Goal: Transaction & Acquisition: Purchase product/service

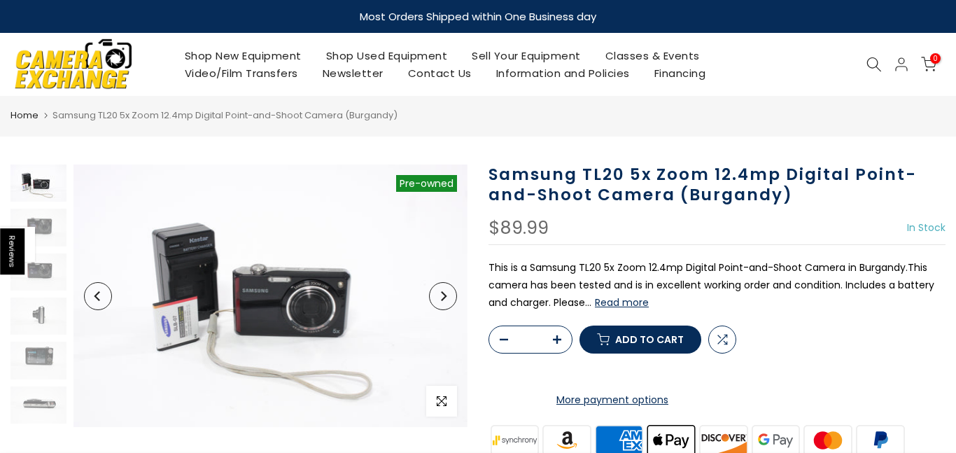
click at [445, 295] on icon "Next" at bounding box center [444, 296] width 6 height 10
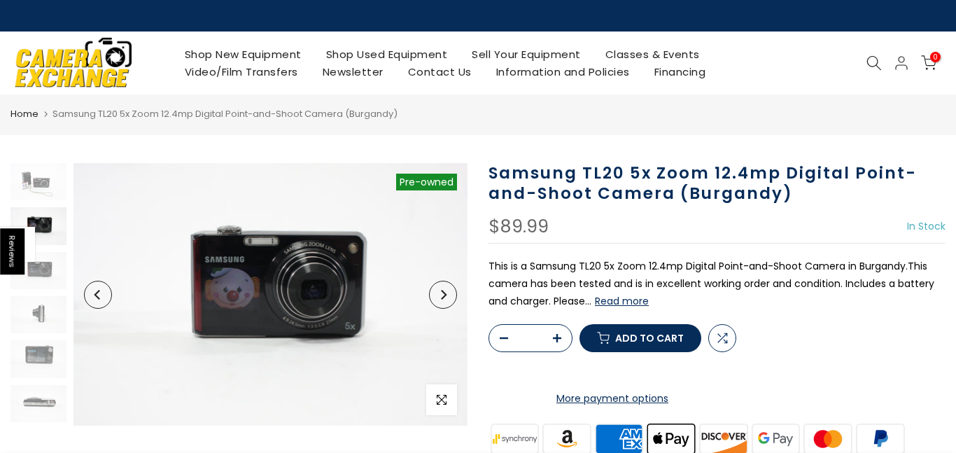
click at [445, 295] on icon "Next" at bounding box center [444, 295] width 6 height 10
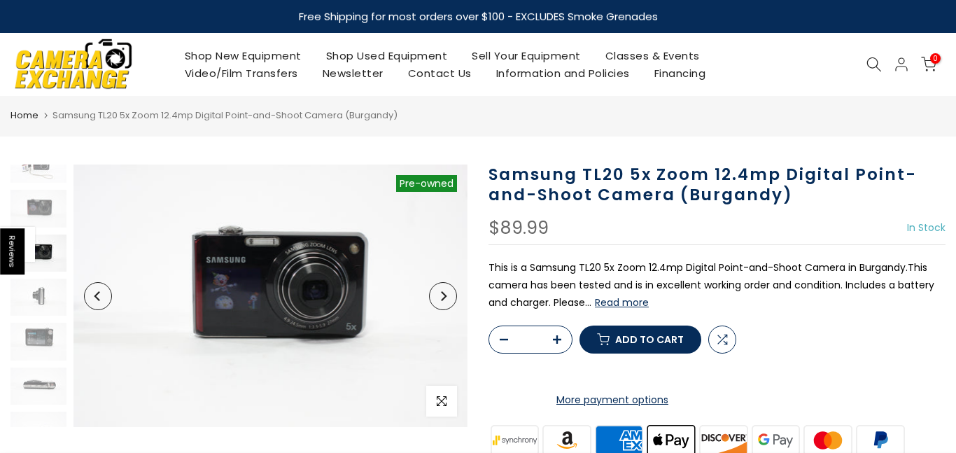
click at [445, 295] on icon "Next" at bounding box center [444, 296] width 6 height 10
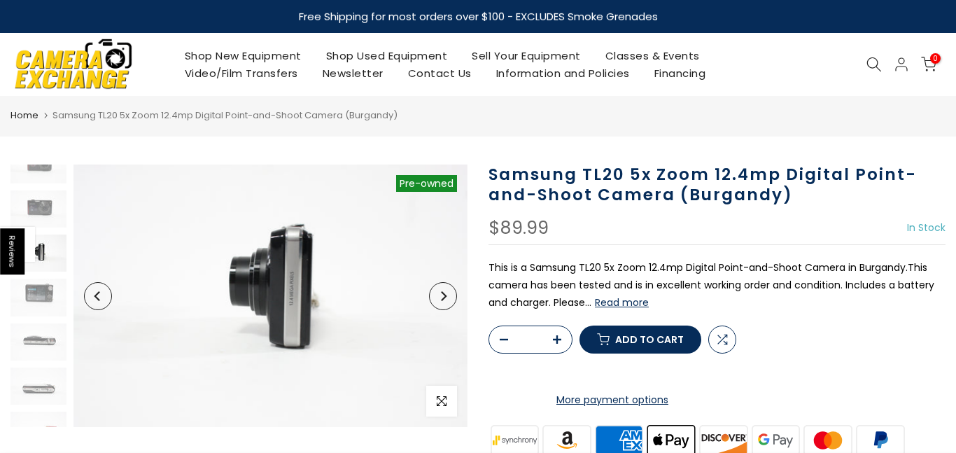
click at [445, 295] on icon "Next" at bounding box center [444, 296] width 6 height 10
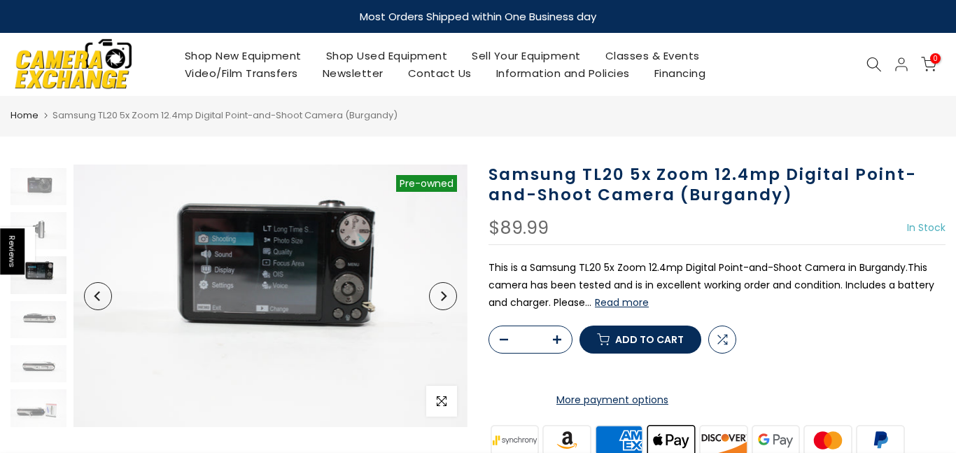
click at [445, 295] on icon "Next" at bounding box center [444, 296] width 6 height 10
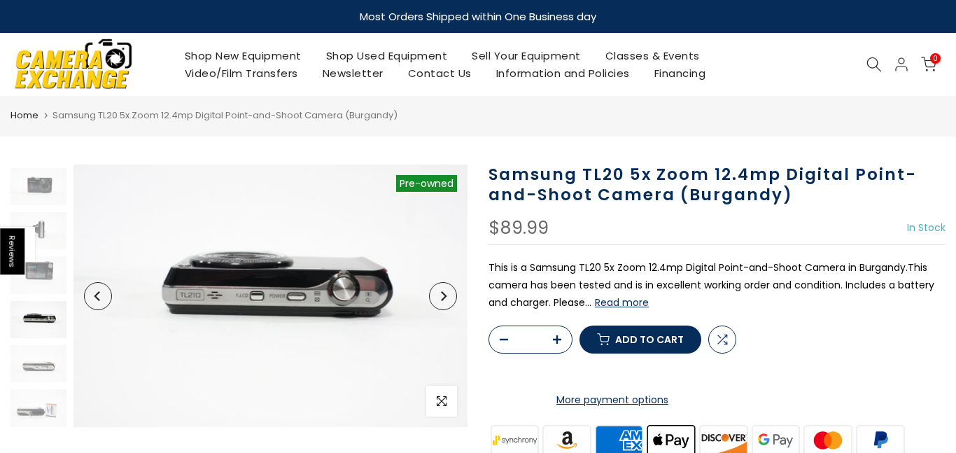
click at [445, 295] on icon "Next" at bounding box center [444, 296] width 6 height 10
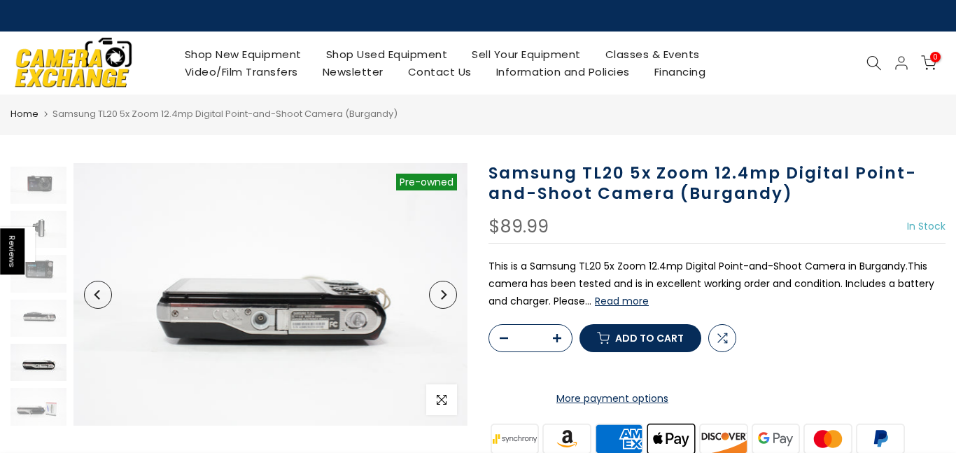
click at [445, 295] on icon "Next" at bounding box center [444, 295] width 6 height 10
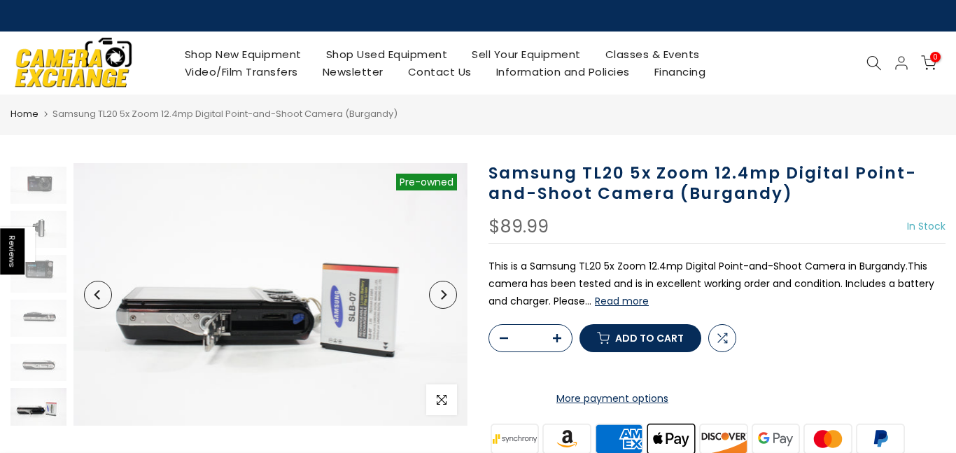
click at [445, 295] on icon "Next" at bounding box center [444, 295] width 6 height 10
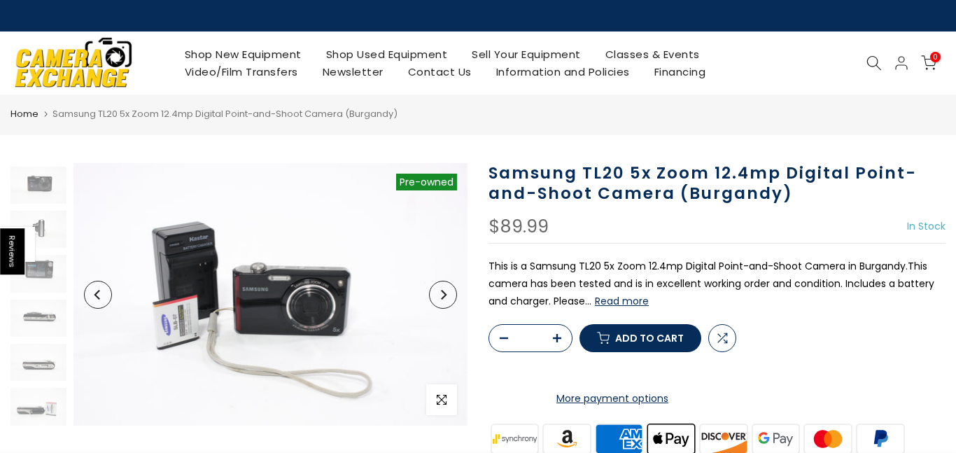
scroll to position [0, 0]
click at [445, 295] on icon "Next" at bounding box center [444, 295] width 6 height 10
